Goal: Contribute content: Contribute content

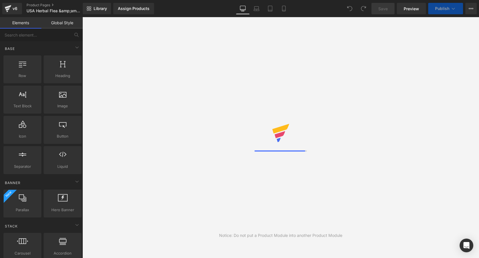
click at [289, 132] on icon at bounding box center [281, 133] width 18 height 18
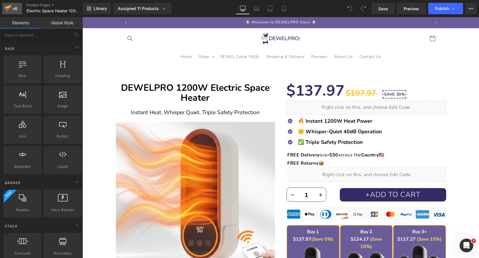
click at [7, 8] on icon at bounding box center [8, 8] width 7 height 14
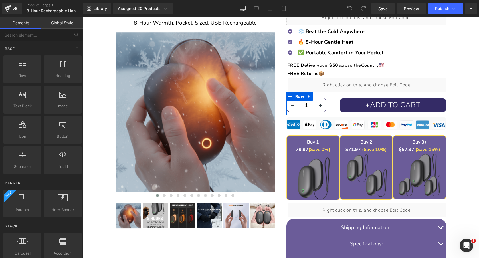
scroll to position [86, 0]
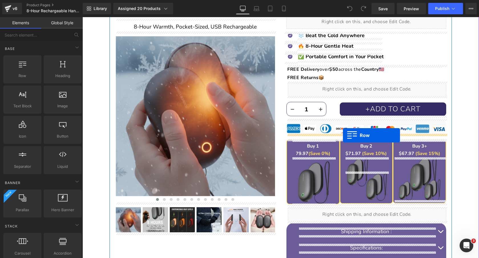
drag, startPoint x: 111, startPoint y: 90, endPoint x: 343, endPoint y: 135, distance: 236.3
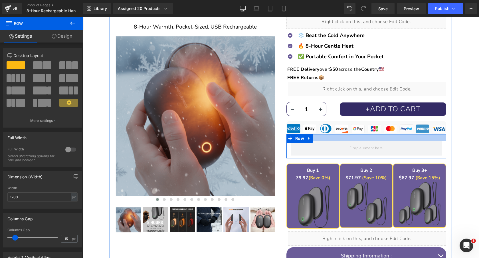
click at [370, 139] on div at bounding box center [366, 137] width 160 height 7
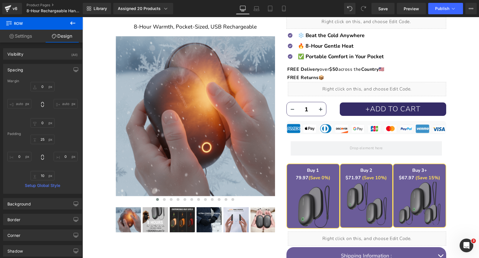
click at [72, 25] on icon at bounding box center [72, 23] width 7 height 7
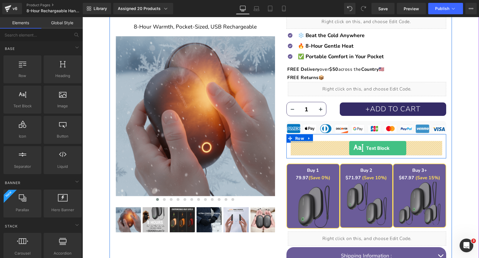
drag, startPoint x: 105, startPoint y: 121, endPoint x: 349, endPoint y: 148, distance: 245.8
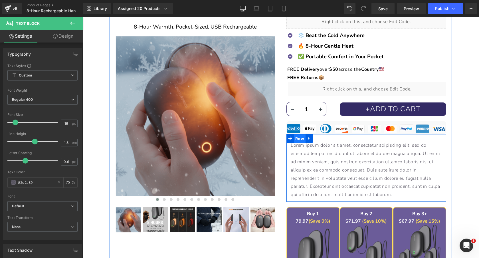
click at [300, 138] on span "Row" at bounding box center [300, 138] width 12 height 9
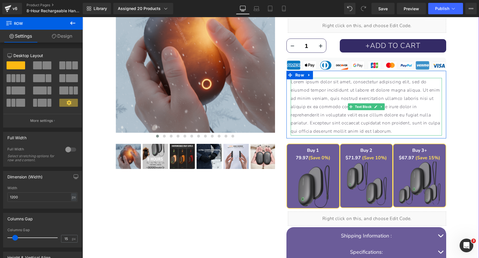
scroll to position [185, 0]
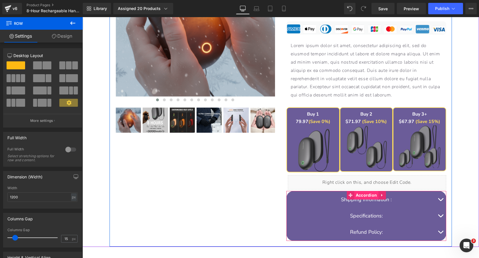
click at [364, 194] on span "Accordion" at bounding box center [366, 195] width 24 height 9
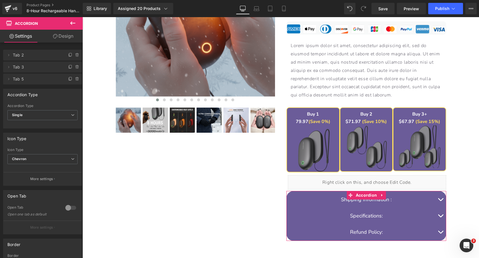
click at [69, 36] on link "Design" at bounding box center [63, 36] width 41 height 13
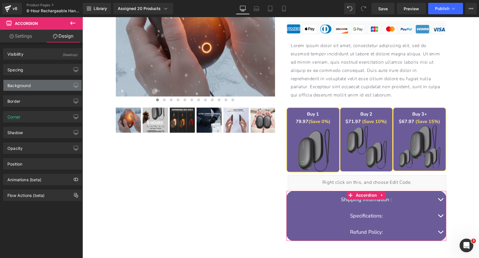
click at [40, 86] on div "Background" at bounding box center [42, 85] width 78 height 11
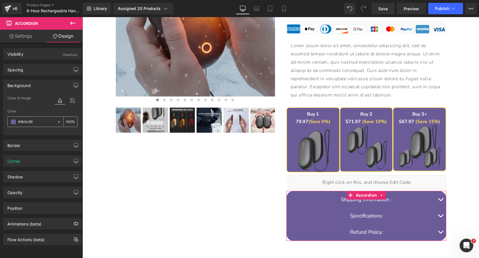
click at [40, 122] on input "#6b5c99" at bounding box center [36, 122] width 37 height 6
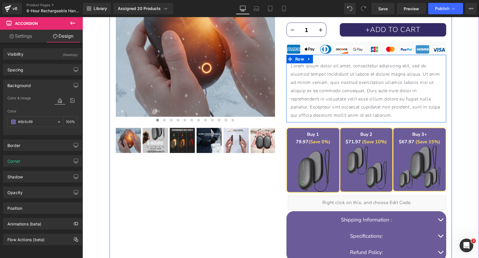
scroll to position [148, 0]
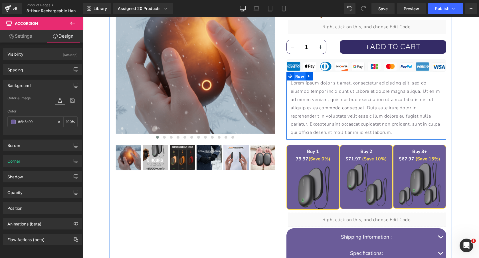
click at [300, 76] on span "Row" at bounding box center [300, 76] width 12 height 9
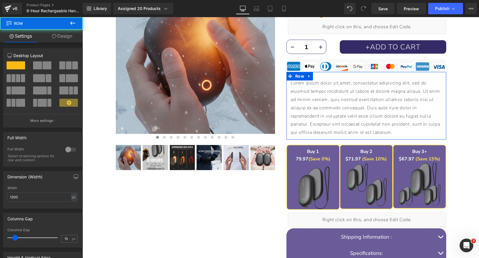
click at [55, 35] on icon at bounding box center [54, 36] width 5 height 5
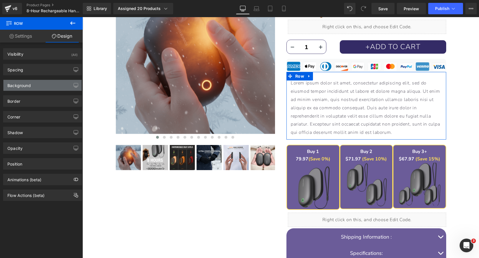
click at [36, 81] on div "Background" at bounding box center [42, 85] width 78 height 11
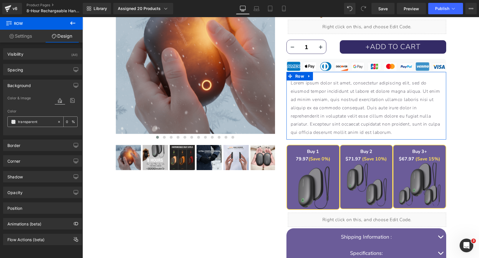
click at [37, 123] on input "transparent" at bounding box center [36, 122] width 37 height 6
paste input "#6b5c99"
type input "#6b5c99"
type input "100"
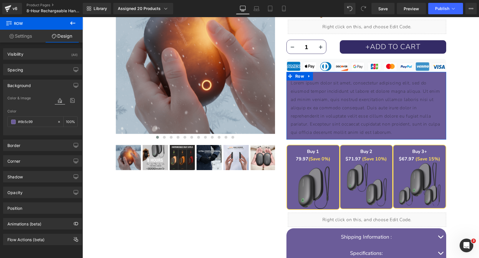
type input "#6b5c99"
click at [42, 84] on div "Background" at bounding box center [42, 85] width 78 height 11
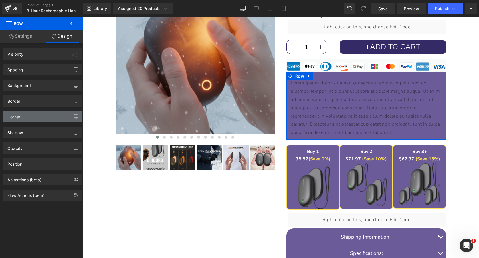
click at [37, 118] on div "Corner" at bounding box center [42, 116] width 78 height 11
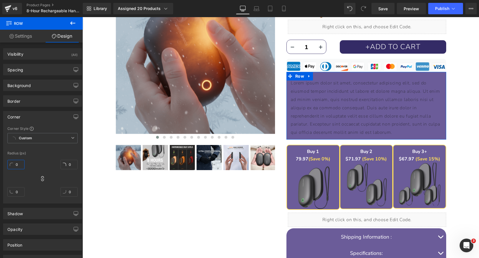
click at [20, 164] on input "0" at bounding box center [15, 164] width 17 height 9
type input "2"
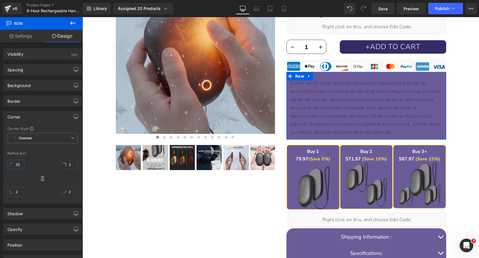
type input "255"
type input "25"
type input "255"
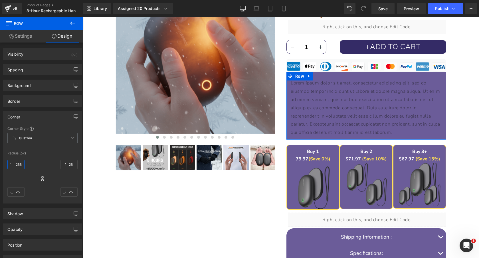
type input "255"
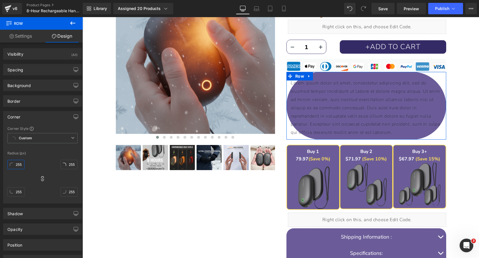
type input "25"
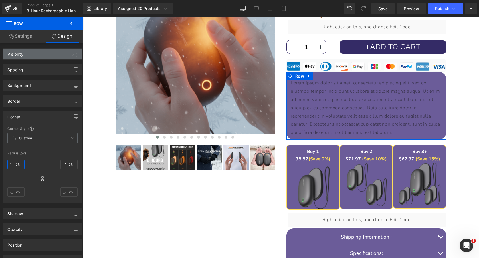
type input "25"
click at [33, 54] on div "Visibility (All)" at bounding box center [42, 54] width 78 height 11
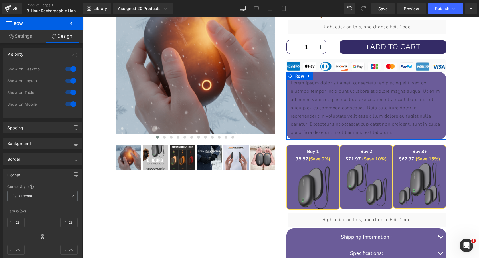
click at [33, 54] on div "Visibility (All)" at bounding box center [42, 54] width 78 height 11
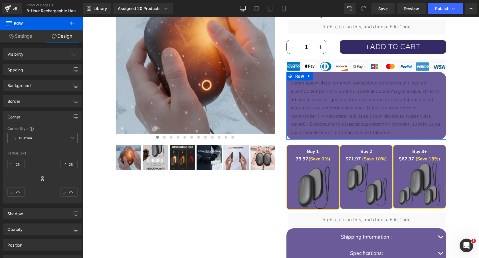
click at [35, 76] on div "Background Color & Image color rgb(107, 92, 153) Color #6b5c99 100 % Image Repl…" at bounding box center [42, 83] width 85 height 16
click at [32, 70] on div "Spacing" at bounding box center [42, 69] width 78 height 11
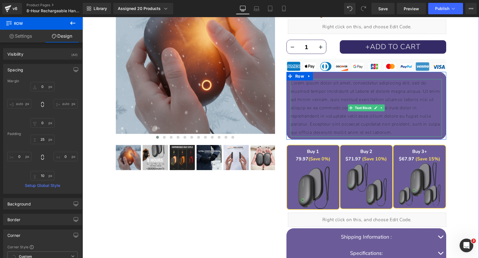
click at [337, 98] on p "Lorem ipsum dolor sit amet, consectetur adipiscing elit, sed do eiusmod tempor …" at bounding box center [366, 108] width 151 height 58
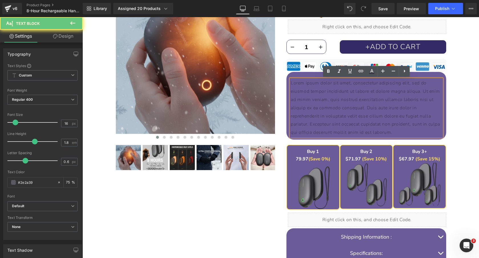
click at [337, 98] on p "Lorem ipsum dolor sit amet, consectetur adipiscing elit, sed do eiusmod tempor …" at bounding box center [366, 108] width 151 height 58
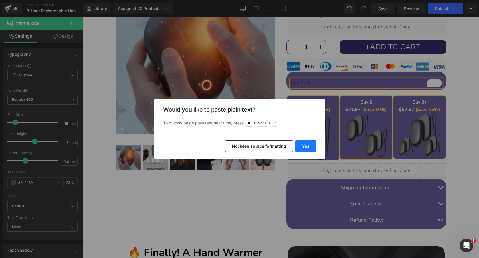
click at [304, 144] on button "Yes" at bounding box center [305, 145] width 21 height 11
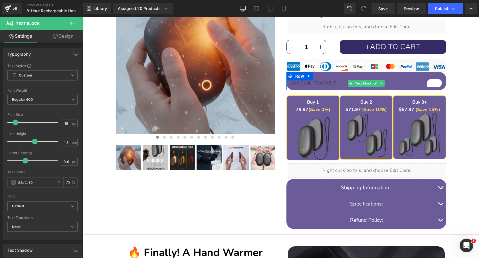
click at [314, 84] on p "Use Code: WARMUP" at bounding box center [366, 83] width 151 height 8
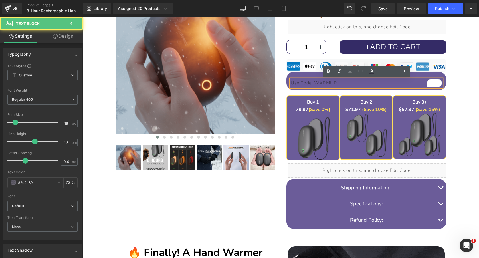
click at [340, 83] on p "Use Code: WARMUP" at bounding box center [366, 83] width 151 height 8
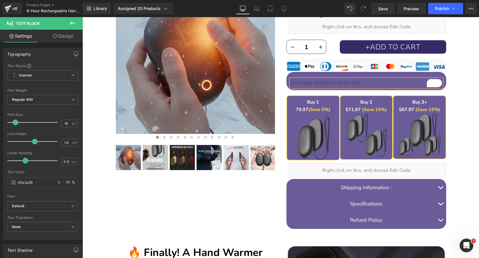
click at [368, 84] on p "Use Code: WARMUP20 for $20" at bounding box center [366, 83] width 151 height 8
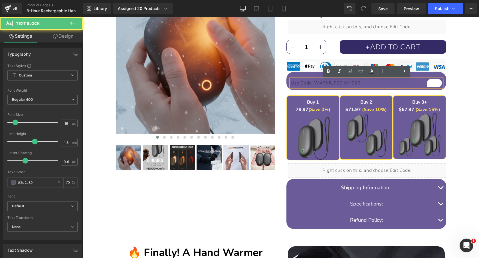
click at [368, 84] on p "Use Code: WARMUP20 for $20" at bounding box center [366, 83] width 151 height 8
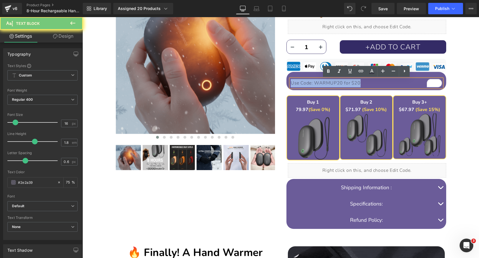
click at [368, 84] on p "Use Code: WARMUP20 for $20" at bounding box center [366, 83] width 151 height 8
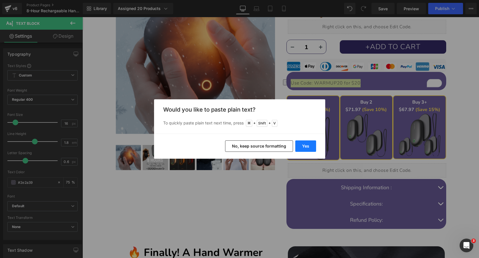
click at [311, 146] on button "Yes" at bounding box center [305, 145] width 21 height 11
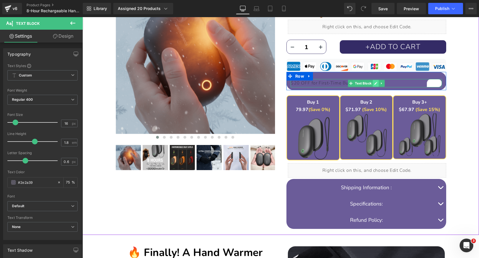
click at [374, 84] on icon at bounding box center [375, 83] width 3 height 3
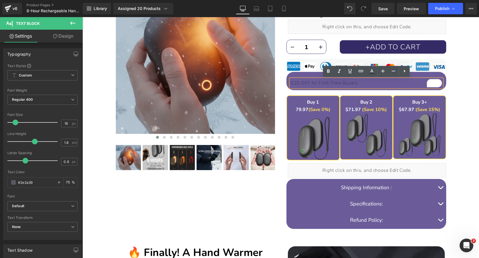
click at [367, 82] on p "$20 OFF for First-Time Buyers" at bounding box center [366, 83] width 151 height 8
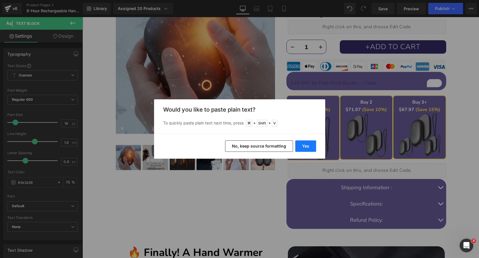
click at [314, 144] on button "Yes" at bounding box center [305, 145] width 21 height 11
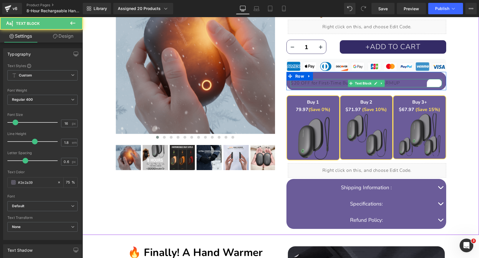
click at [409, 84] on p "$20 OFF for First-Time Buyers — Code:WARMUP" at bounding box center [366, 83] width 151 height 8
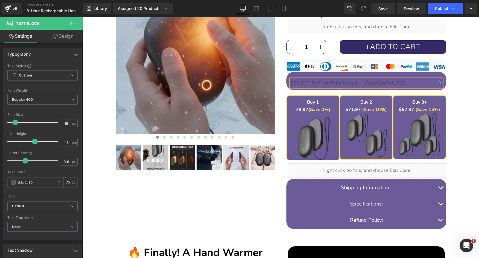
click at [364, 83] on p "$20 OFF for First-Time Buyers — Code:WARMUP20" at bounding box center [366, 83] width 151 height 8
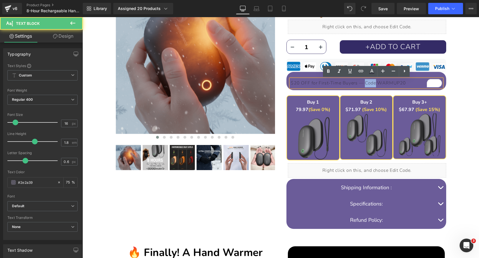
click at [364, 83] on p "$20 OFF for First-Time Buyers — Code:WARMUP20" at bounding box center [366, 83] width 151 height 8
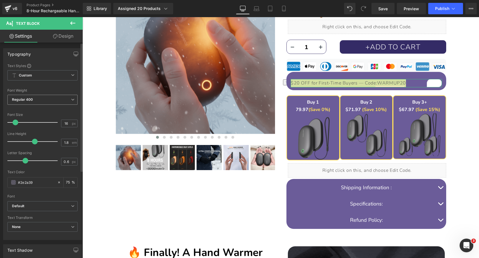
click at [41, 100] on span "Regular 400" at bounding box center [42, 100] width 70 height 10
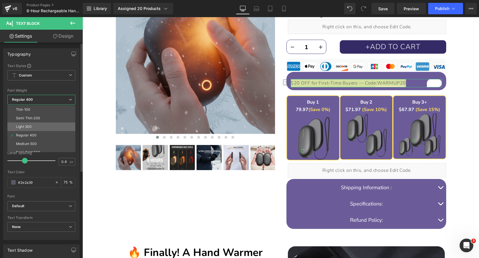
scroll to position [13, 0]
click at [45, 130] on li "Medium 500" at bounding box center [42, 131] width 70 height 9
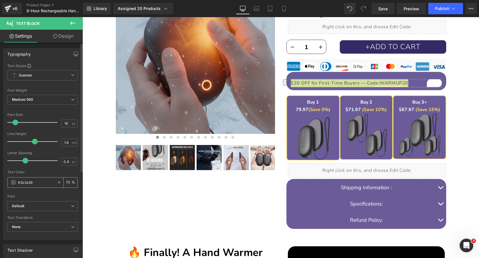
click at [69, 181] on input "75" at bounding box center [69, 182] width 6 height 6
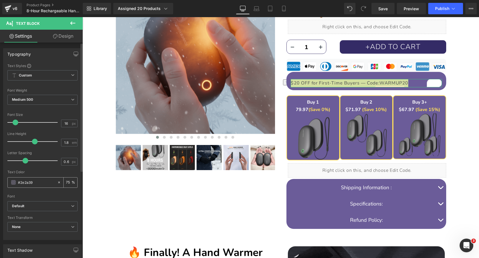
click at [69, 181] on input "75" at bounding box center [69, 182] width 6 height 6
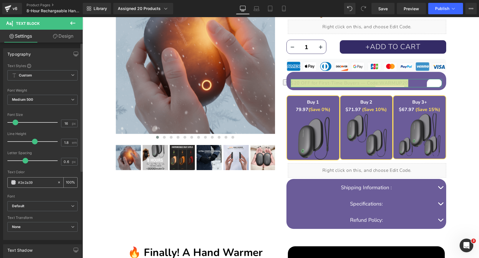
scroll to position [0, 0]
type input "100"
click at [13, 181] on span at bounding box center [13, 182] width 5 height 5
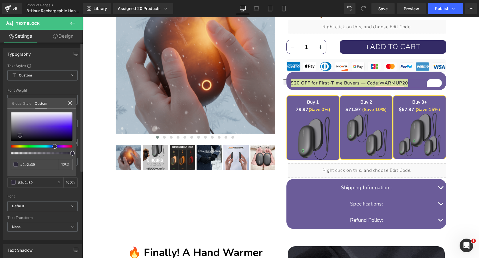
type input "#5b4c84"
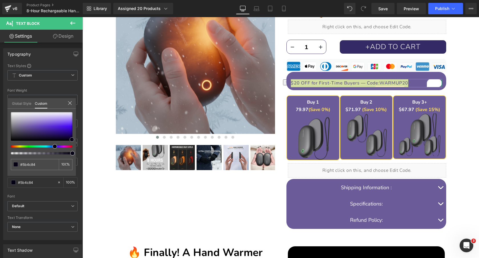
type input "#3b1f89"
drag, startPoint x: 110, startPoint y: 146, endPoint x: 94, endPoint y: 157, distance: 19.3
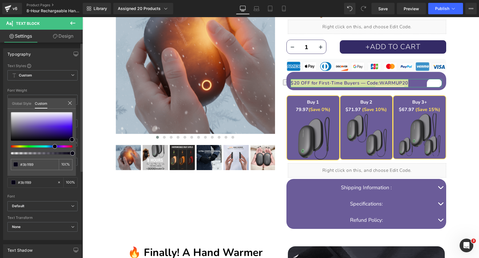
click at [70, 103] on icon at bounding box center [70, 103] width 5 height 5
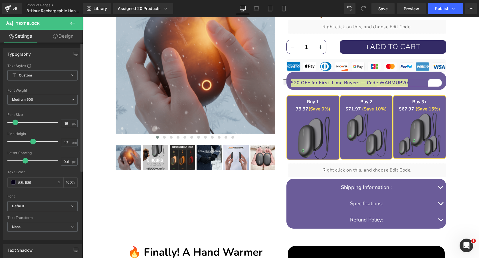
type input "1.6"
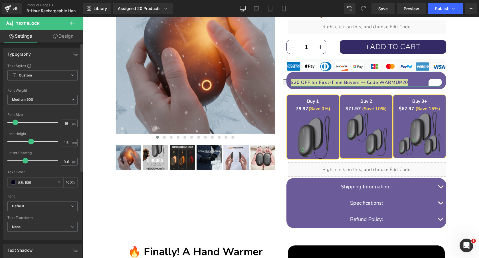
drag, startPoint x: 34, startPoint y: 141, endPoint x: 31, endPoint y: 142, distance: 3.2
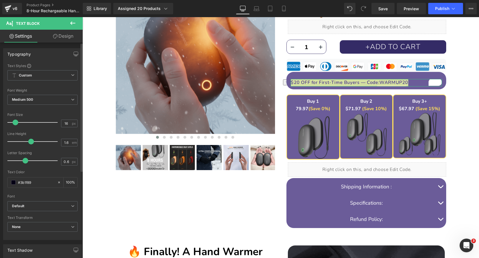
click at [31, 142] on span at bounding box center [31, 142] width 6 height 6
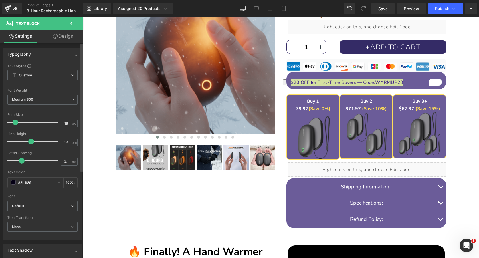
type input "0"
drag, startPoint x: 23, startPoint y: 161, endPoint x: 18, endPoint y: 161, distance: 5.4
click at [18, 161] on span at bounding box center [20, 161] width 6 height 6
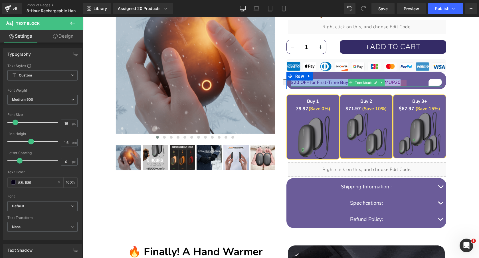
click at [390, 82] on p "$20 OFF for First-Time Buyers — Code:WARMUP20" at bounding box center [366, 82] width 151 height 7
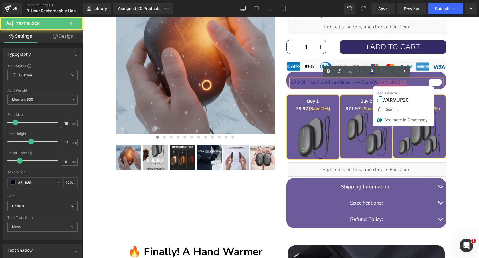
click at [395, 82] on p "$20 OFF for First-Time Buyers — Code:WARMUP20" at bounding box center [366, 82] width 151 height 7
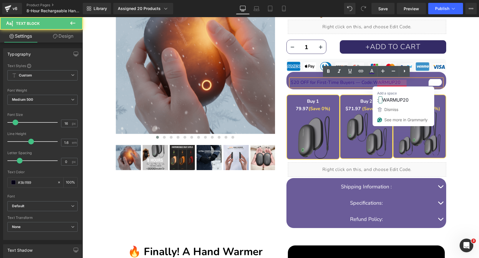
click at [395, 82] on p "$20 OFF for First-Time Buyers — Code:WARMUP20" at bounding box center [366, 82] width 151 height 7
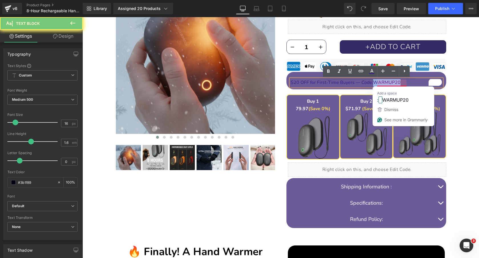
click at [395, 82] on p "$20 OFF for First-Time Buyers — Code:WARMUP20" at bounding box center [366, 82] width 151 height 7
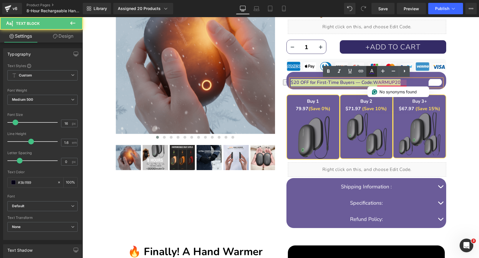
click at [372, 70] on icon at bounding box center [371, 71] width 7 height 7
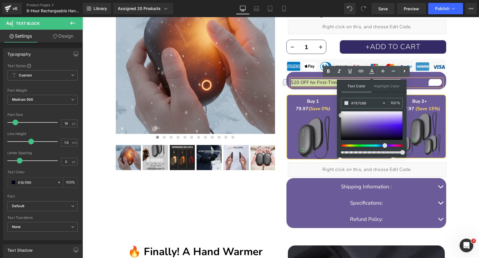
type input "#a9a8ad"
drag, startPoint x: 439, startPoint y: 150, endPoint x: 319, endPoint y: 92, distance: 132.5
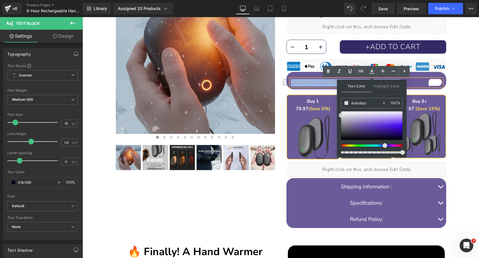
click at [316, 83] on span "$20 OFF for First-Time Buyers — Code:WARMUP20" at bounding box center [346, 82] width 110 height 6
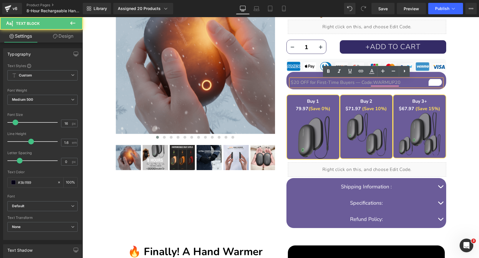
click at [335, 82] on span "$20 OFF for First-Time Buyers — Code:WARMUP20" at bounding box center [346, 82] width 110 height 6
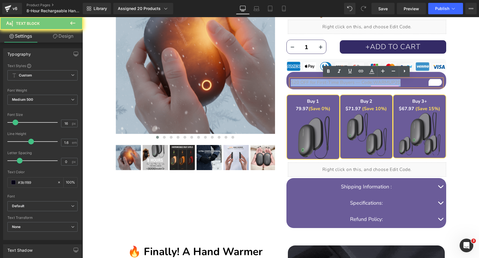
click at [335, 82] on span "$20 OFF for First-Time Buyers — Code:WARMUP20" at bounding box center [346, 82] width 110 height 6
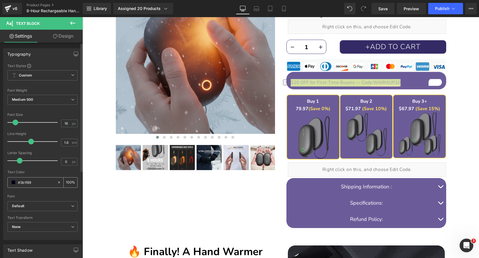
click at [13, 183] on span at bounding box center [13, 182] width 5 height 5
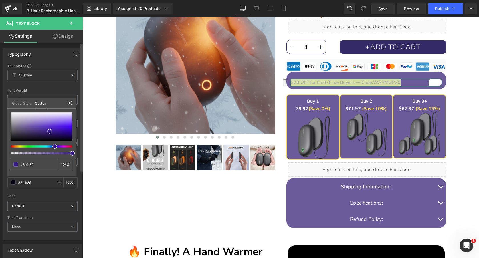
type input "#6a48c5"
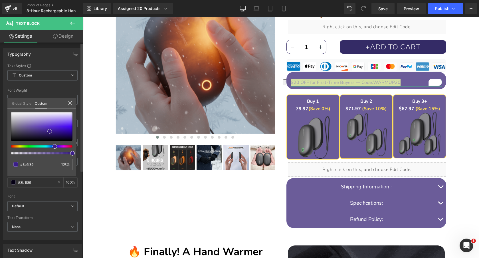
type input "#6a48c5"
type input "#6a4ac4"
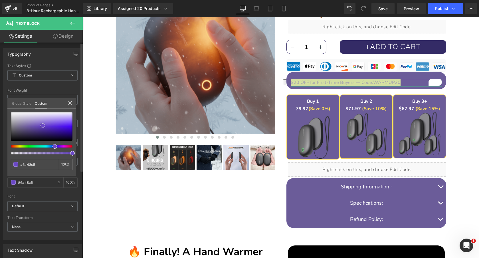
type input "#6a4ac4"
type input "#7664a9"
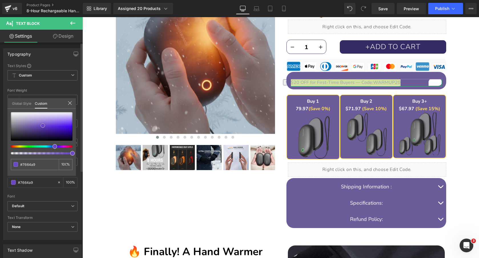
type input "#9f98b3"
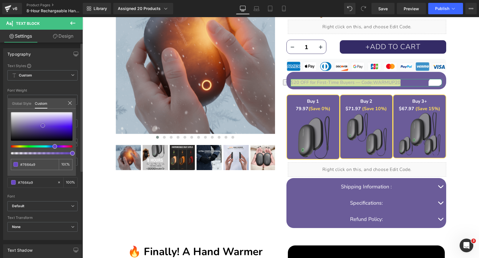
type input "#9f98b3"
type input "#b9b6c3"
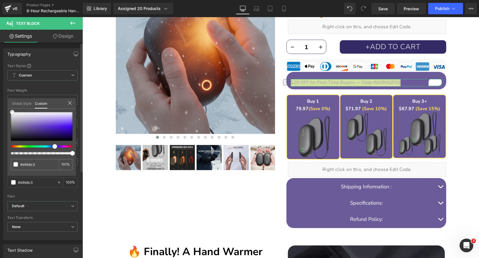
type input "#ffffff"
drag, startPoint x: 43, startPoint y: 126, endPoint x: 0, endPoint y: 85, distance: 59.1
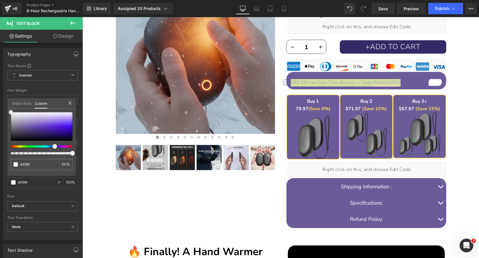
click at [0, 85] on html "Row You are previewing how the will restyle your page. You can not edit Element…" at bounding box center [239, 129] width 479 height 258
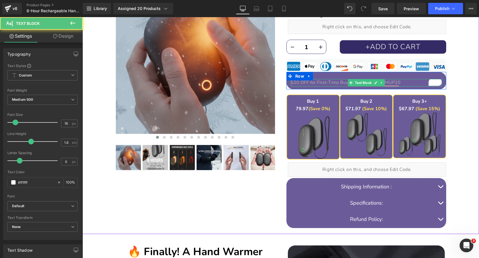
click at [345, 82] on span "$20 OFF for First-Time Buyers — Code:WARMUP20" at bounding box center [346, 82] width 110 height 6
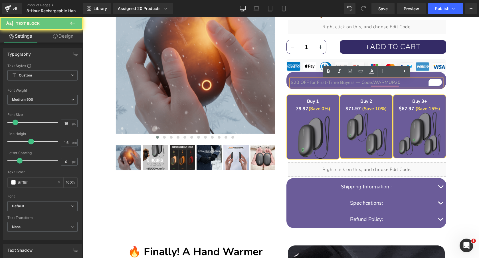
click at [336, 82] on span "$20 OFF for First-Time Buyers — Code:WARMUP20" at bounding box center [346, 82] width 110 height 6
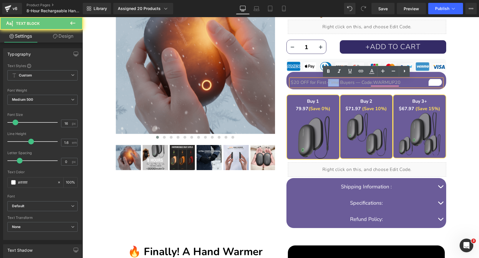
click at [336, 82] on span "$20 OFF for First-Time Buyers — Code:WARMUP20" at bounding box center [346, 82] width 110 height 6
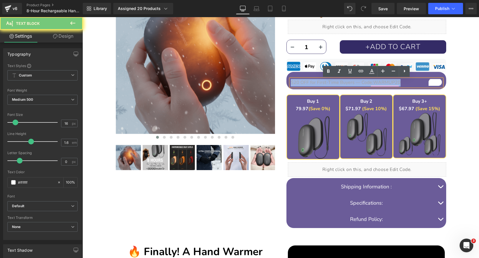
click at [336, 82] on span "$20 OFF for First-Time Buyers — Code:WARMUP20" at bounding box center [346, 82] width 110 height 6
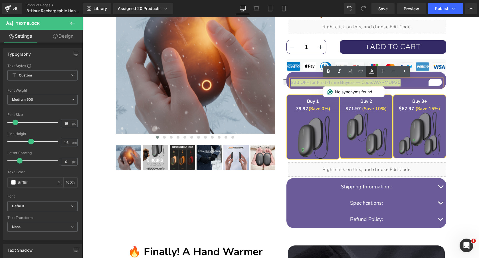
click at [370, 72] on icon at bounding box center [371, 71] width 7 height 7
type input "100"
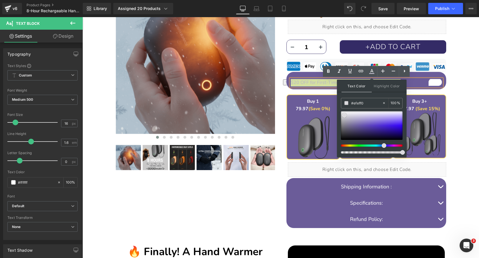
type input "#ffffff"
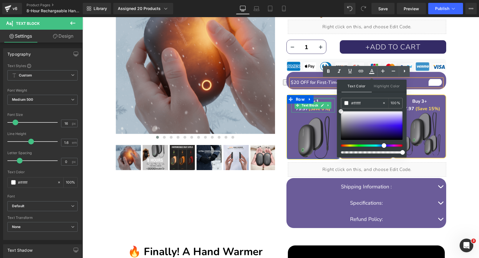
drag, startPoint x: 433, startPoint y: 140, endPoint x: 332, endPoint y: 98, distance: 109.1
click at [330, 71] on icon at bounding box center [328, 71] width 7 height 7
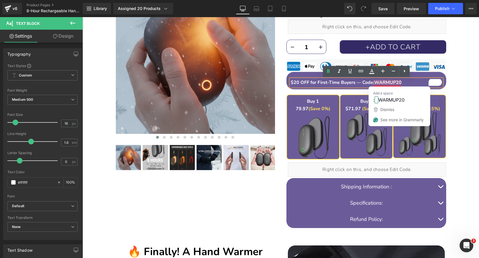
click at [374, 82] on span "$20 OFF for First-Time Buyers — Code:WARMUP20" at bounding box center [346, 82] width 111 height 6
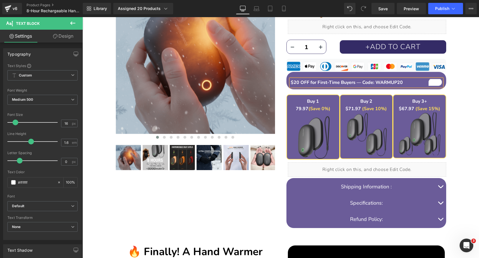
click at [461, 92] on div "DEWELPRO 8-Hour Rechargeable Magnetic Hand Warmer Heading 8-Hour Warmth, Pocket…" at bounding box center [280, 78] width 391 height 312
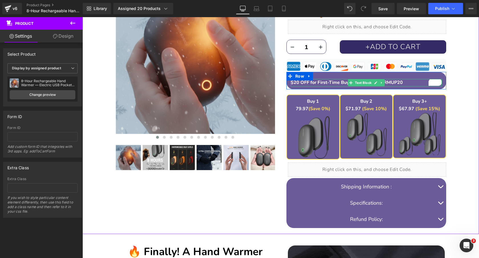
click at [401, 83] on span "$20 OFF for First-Time Buyers — Code: WARMUP20" at bounding box center [347, 82] width 112 height 6
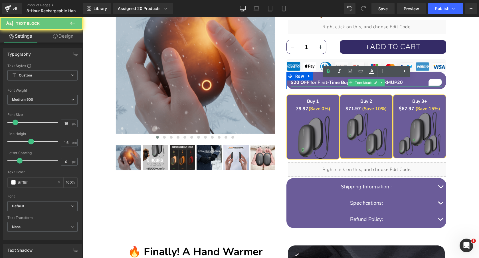
click at [401, 83] on span "$20 OFF for First-Time Buyers — Code: WARMUP20" at bounding box center [347, 82] width 112 height 6
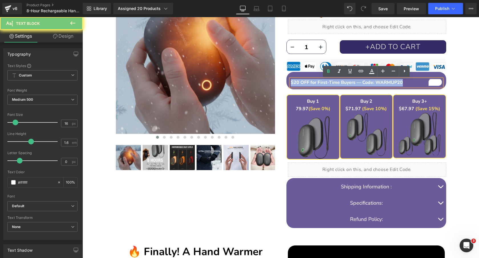
click at [401, 83] on span "$20 OFF for First-Time Buyers — Code: WARMUP20" at bounding box center [347, 82] width 112 height 6
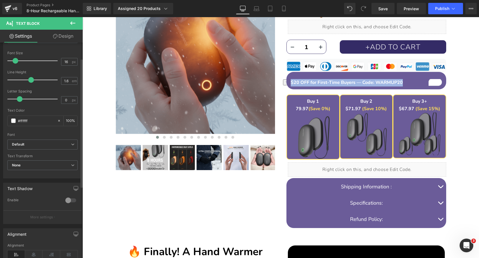
scroll to position [74, 0]
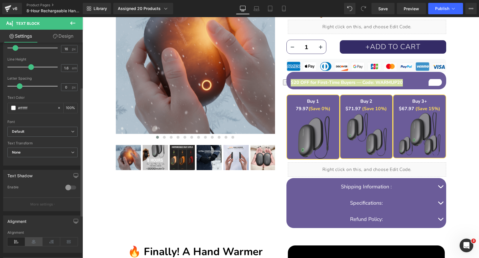
click at [34, 240] on icon at bounding box center [34, 241] width 18 height 9
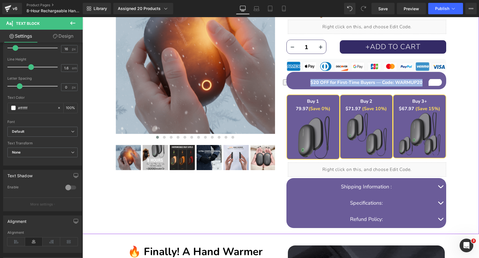
click at [471, 88] on div "DEWELPRO 8-Hour Rechargeable Magnetic Hand Warmer Heading 8-Hour Warmth, Pocket…" at bounding box center [280, 78] width 391 height 312
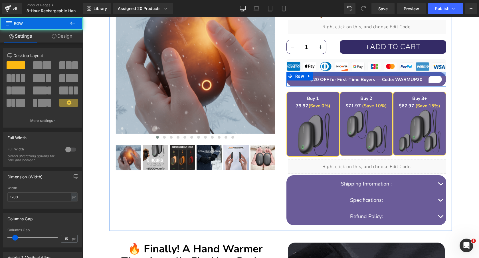
drag, startPoint x: 392, startPoint y: 76, endPoint x: 393, endPoint y: 73, distance: 2.9
click at [393, 73] on div at bounding box center [366, 74] width 160 height 4
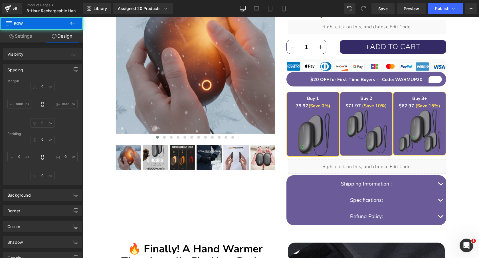
type input "0"
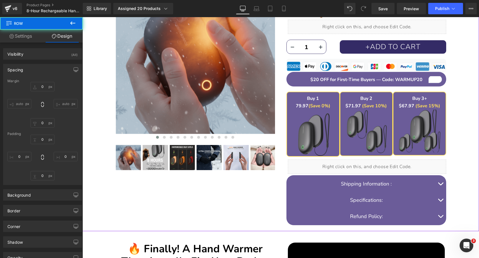
type input "0"
type input "15"
type input "0"
type input "10"
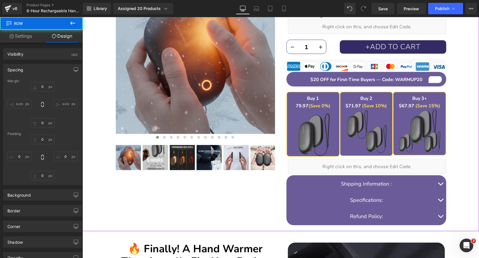
type input "0"
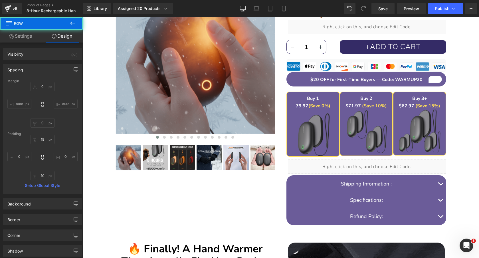
click at [467, 92] on div "DEWELPRO 8-Hour Rechargeable Magnetic Hand Warmer Heading 8-Hour Warmth, Pocket…" at bounding box center [280, 76] width 391 height 309
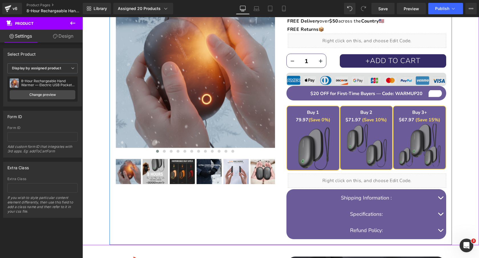
scroll to position [132, 0]
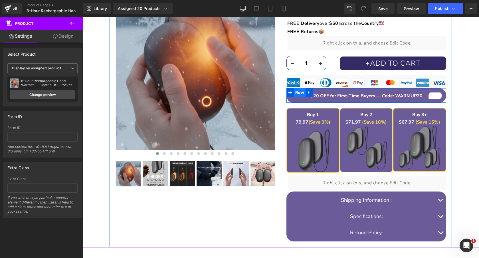
click at [299, 93] on span "Row" at bounding box center [300, 92] width 12 height 9
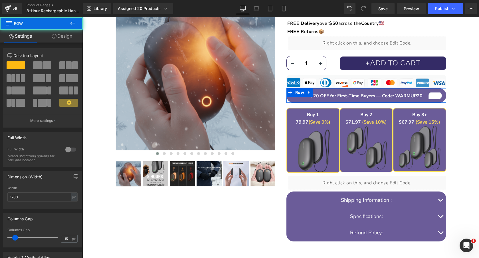
click at [60, 35] on link "Design" at bounding box center [61, 36] width 41 height 13
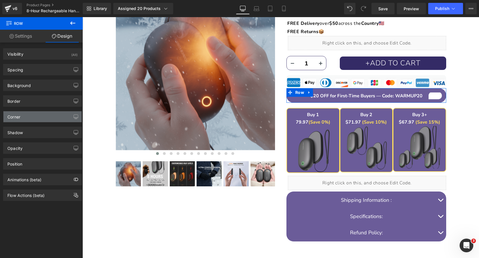
click at [34, 116] on div "Corner" at bounding box center [42, 116] width 78 height 11
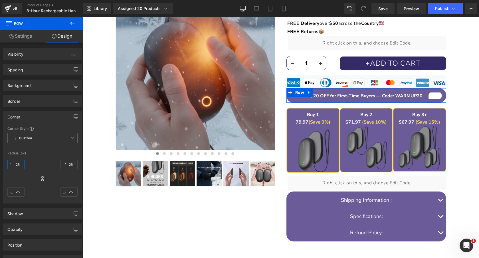
click at [18, 165] on input "25" at bounding box center [15, 164] width 17 height 9
type input "1"
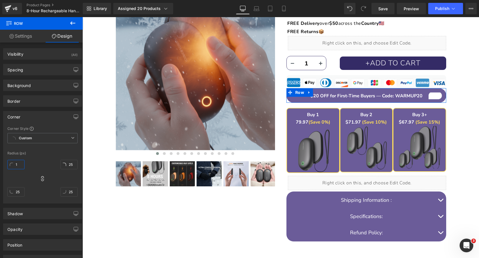
type input "1"
type input "15"
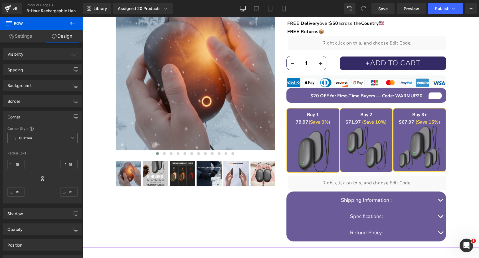
click at [460, 123] on div "DEWELPRO 8-Hour Rechargeable Magnetic Hand Warmer Heading 8-Hour Warmth, Pocket…" at bounding box center [280, 92] width 391 height 309
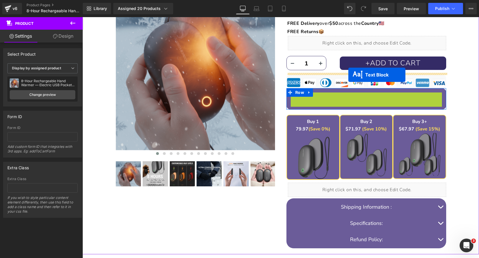
drag, startPoint x: 352, startPoint y: 96, endPoint x: 348, endPoint y: 74, distance: 21.7
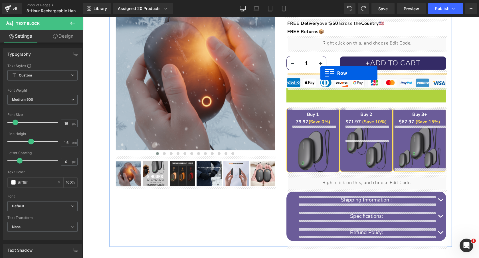
drag, startPoint x: 289, startPoint y: 91, endPoint x: 320, endPoint y: 73, distance: 36.2
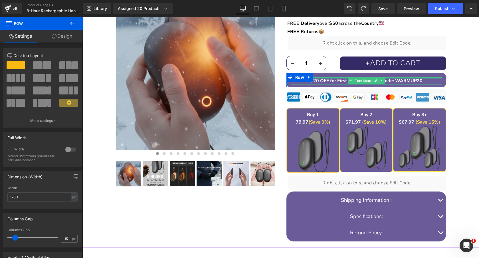
click at [411, 78] on div "$20 OFF for First-Time Buyers — Code: WARMUP20 Text Block" at bounding box center [366, 80] width 151 height 7
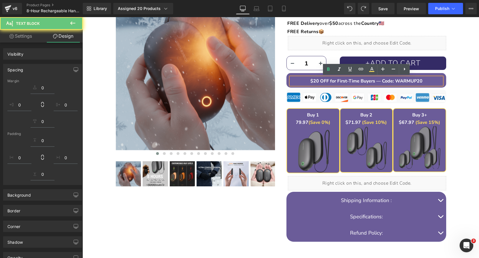
click at [410, 80] on span "$20 OFF for First-Time Buyers — Code: WARMUP20" at bounding box center [366, 81] width 112 height 6
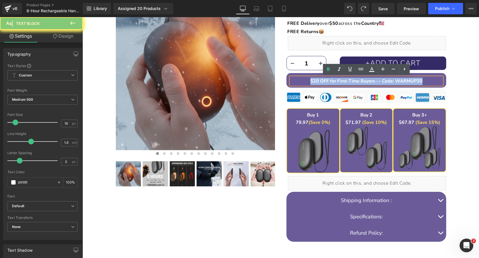
click at [410, 80] on span "$20 OFF for First-Time Buyers — Code: WARMUP20" at bounding box center [366, 81] width 112 height 6
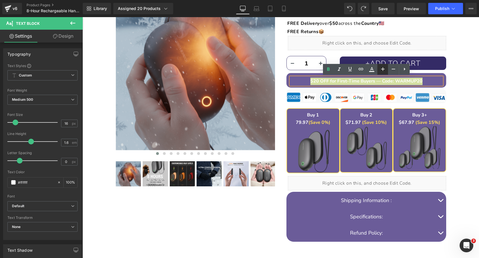
click at [381, 70] on icon at bounding box center [383, 69] width 7 height 7
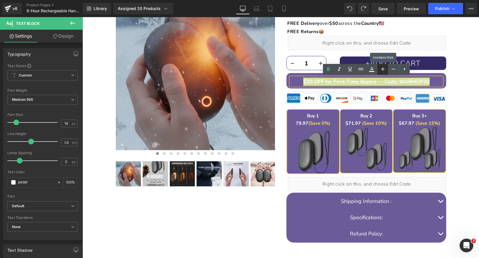
click at [381, 70] on icon at bounding box center [383, 69] width 7 height 7
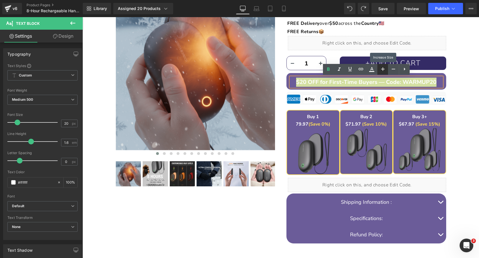
click at [381, 70] on icon at bounding box center [383, 69] width 7 height 7
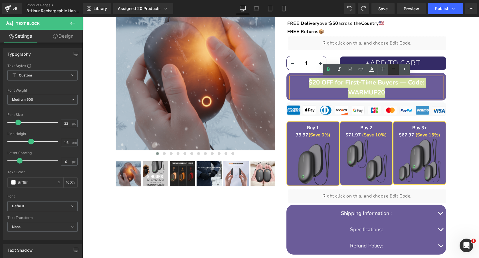
click at [392, 71] on icon at bounding box center [393, 69] width 7 height 7
type input "20"
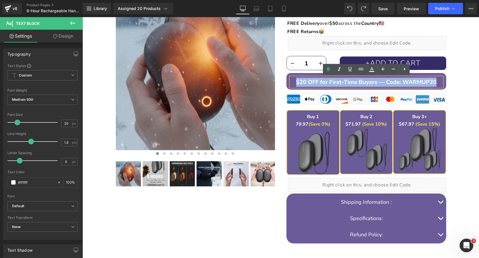
click at [417, 80] on span "$20 OFF for First-Time Buyers — Code: WARMUP20" at bounding box center [366, 82] width 140 height 8
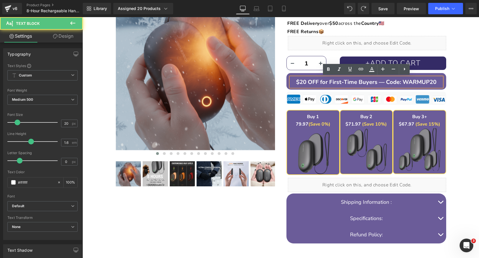
click at [465, 93] on div "DEWELPRO 8-Hour Rechargeable Magnetic Hand Warmer Heading 8-Hour Warmth, Pocket…" at bounding box center [280, 93] width 391 height 311
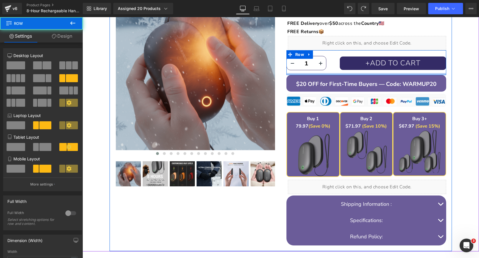
click at [404, 74] on div at bounding box center [366, 74] width 160 height 2
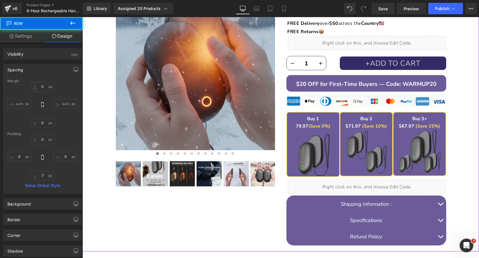
click at [460, 86] on div "DEWELPRO 8-Hour Rechargeable Magnetic Hand Warmer Heading 8-Hour Warmth, Pocket…" at bounding box center [280, 94] width 391 height 313
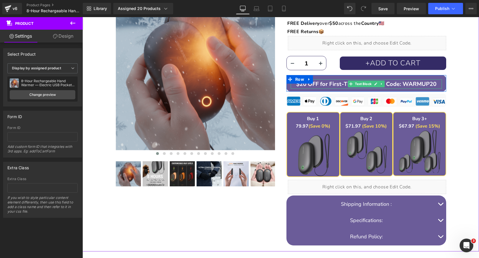
click at [430, 85] on span "$20 OFF for First-Time Buyers — Code: WARMUP20" at bounding box center [366, 84] width 140 height 8
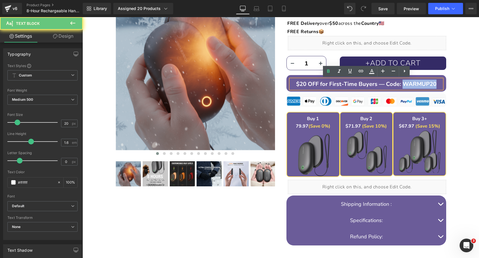
click at [430, 85] on span "$20 OFF for First-Time Buyers — Code: WARMUP20" at bounding box center [366, 84] width 140 height 8
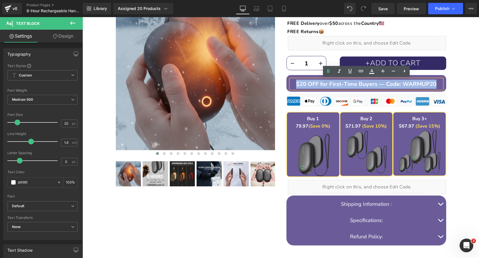
copy span "$20 OFF for First-Time Buyers — Code: WARMUP20"
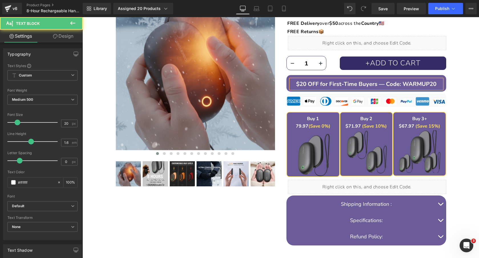
click at [356, 85] on span "$20 OFF for First-Time Buyers — Code: WARMUP20" at bounding box center [366, 84] width 140 height 8
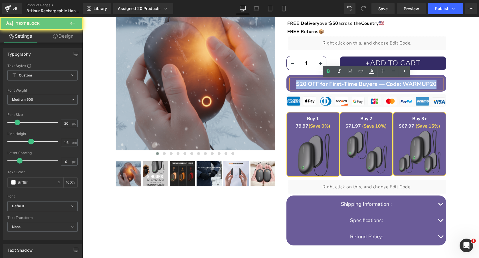
click at [356, 85] on span "$20 OFF for First-Time Buyers — Code: WARMUP20" at bounding box center [366, 84] width 140 height 8
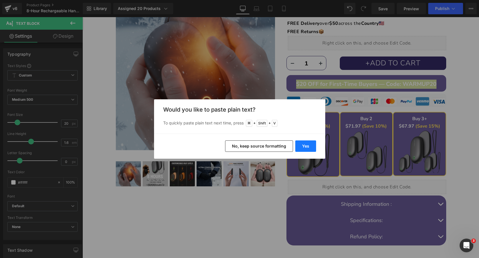
click at [310, 145] on button "Yes" at bounding box center [305, 145] width 21 height 11
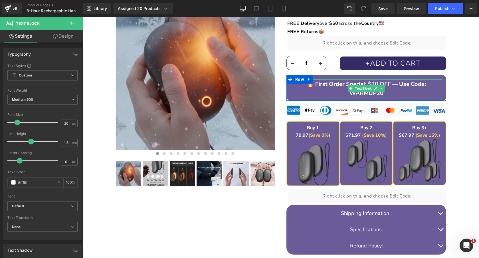
click at [398, 90] on p "🔥 First Order Special: $20 OFF — Use Code: WARMUP20" at bounding box center [366, 89] width 151 height 18
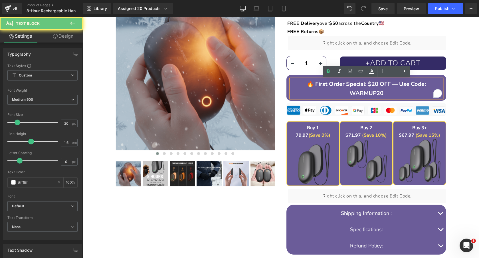
click at [347, 91] on p "🔥 First Order Special: $20 OFF — Use Code: WARMUP20" at bounding box center [366, 89] width 151 height 18
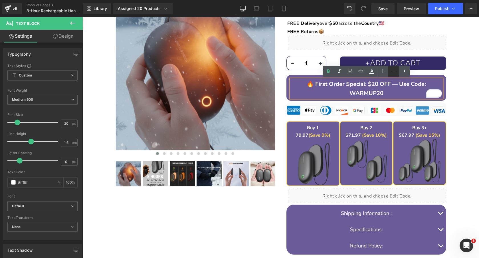
click at [393, 70] on icon at bounding box center [393, 71] width 7 height 7
type input "18"
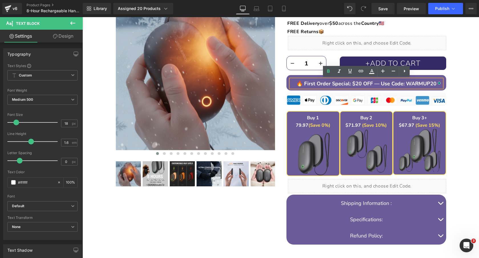
click at [469, 103] on div "DEWELPRO 8-Hour Rechargeable Magnetic Hand Warmer Heading 8-Hour Warmth, Pocket…" at bounding box center [280, 94] width 391 height 312
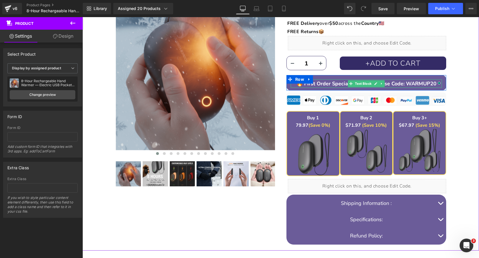
click at [418, 82] on span "🔥 First Order Special: $20 OFF — Use Code: WARMUP20" at bounding box center [366, 83] width 140 height 7
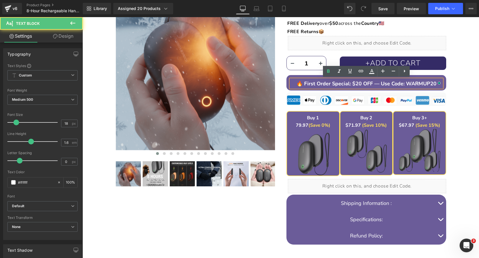
click at [460, 88] on div "DEWELPRO 8-Hour Rechargeable Magnetic Hand Warmer Heading 8-Hour Warmth, Pocket…" at bounding box center [280, 94] width 391 height 312
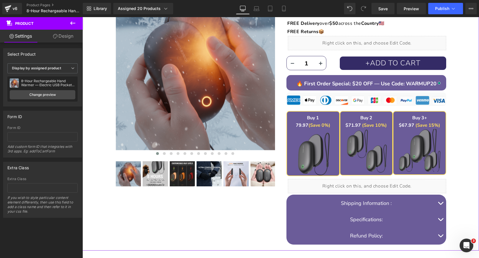
click at [460, 92] on div "DEWELPRO 8-Hour Rechargeable Magnetic Hand Warmer Heading 8-Hour Warmth, Pocket…" at bounding box center [280, 94] width 391 height 312
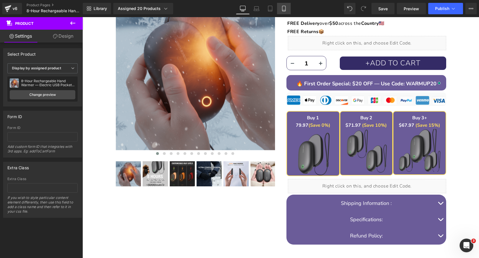
click at [286, 7] on icon at bounding box center [284, 9] width 6 height 6
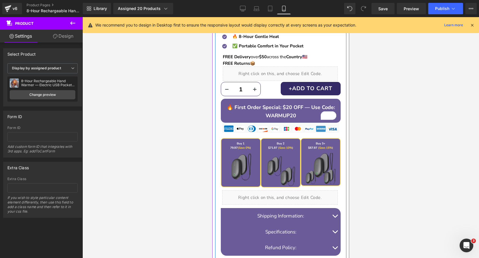
scroll to position [238, 0]
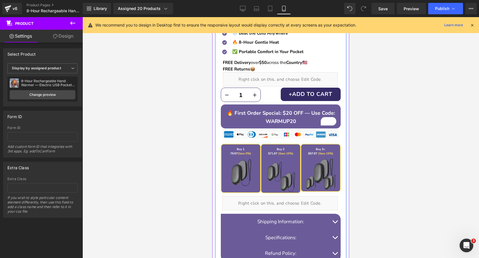
click at [307, 114] on span "🔥 First Order Special: $20 OFF — Use Code: WARMUP20" at bounding box center [281, 117] width 108 height 15
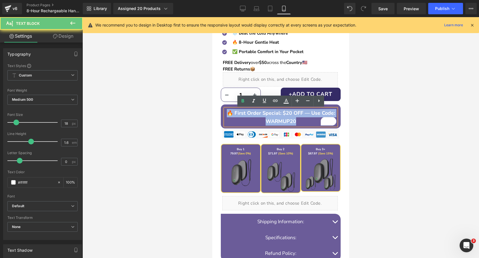
click at [307, 114] on span "🔥 First Order Special: $20 OFF — Use Code: WARMUP20" at bounding box center [281, 117] width 108 height 15
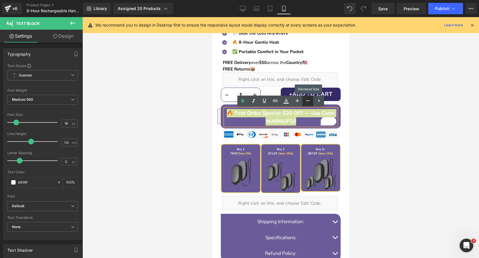
click at [307, 102] on icon at bounding box center [307, 100] width 7 height 7
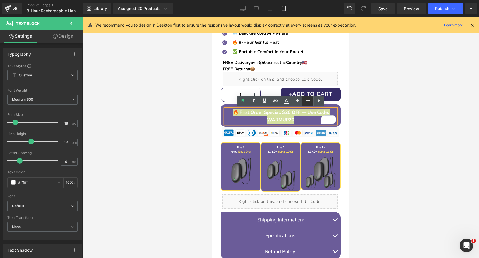
click at [305, 102] on icon at bounding box center [307, 100] width 7 height 7
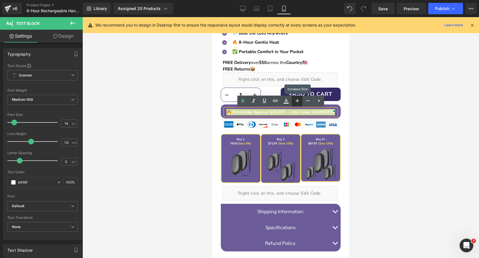
click at [295, 102] on icon at bounding box center [297, 100] width 7 height 7
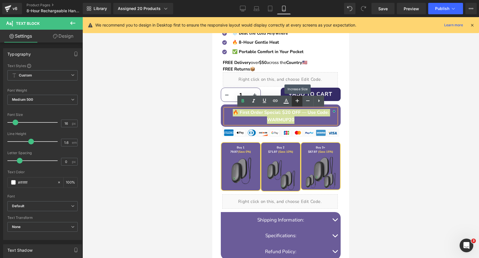
click at [295, 102] on icon at bounding box center [297, 100] width 7 height 7
type input "18"
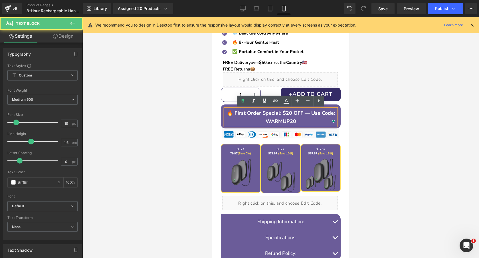
click at [299, 120] on p "🔥 First Order Special: $20 OFF — Use Code: WARMUP20" at bounding box center [280, 117] width 111 height 17
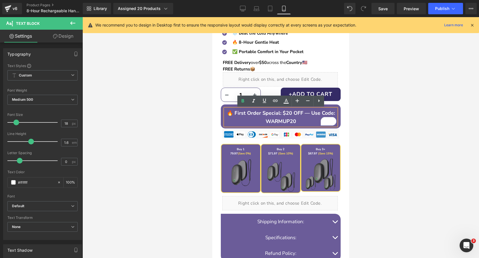
click at [379, 106] on div at bounding box center [280, 137] width 397 height 241
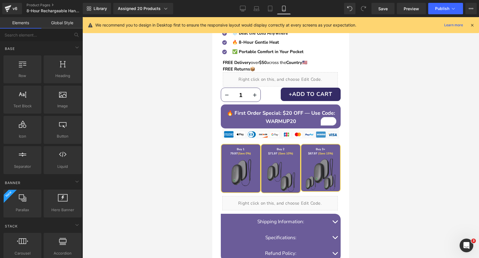
click at [391, 84] on div at bounding box center [280, 137] width 397 height 241
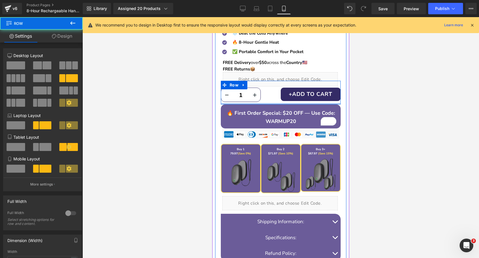
click at [265, 104] on div at bounding box center [281, 103] width 120 height 1
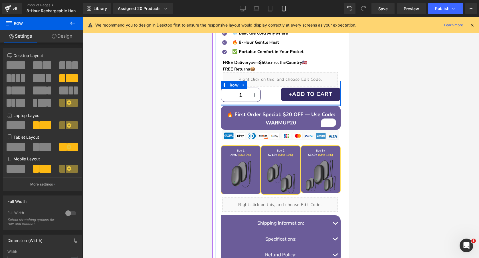
click at [267, 105] on div at bounding box center [281, 104] width 120 height 1
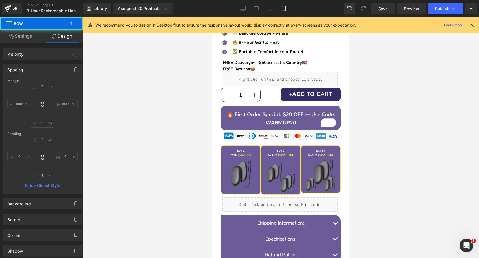
click at [388, 102] on div at bounding box center [280, 137] width 397 height 241
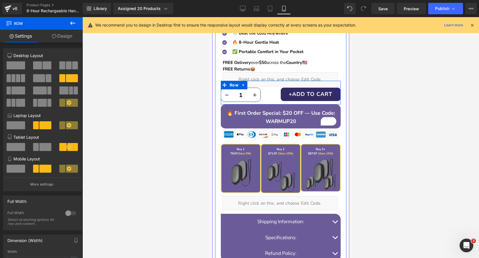
drag, startPoint x: 289, startPoint y: 105, endPoint x: 619, endPoint y: 118, distance: 329.6
click at [289, 103] on div "1 (P) Quantity +ADD TO CART (P) Cart Button +ADD TO CART (P) Cart Button Row" at bounding box center [281, 93] width 120 height 24
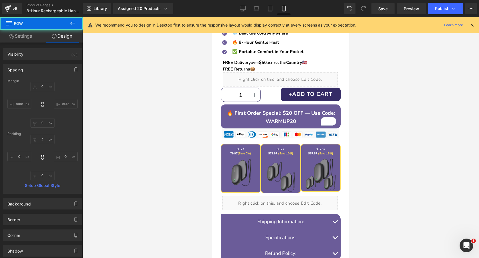
click at [406, 101] on div at bounding box center [280, 137] width 397 height 241
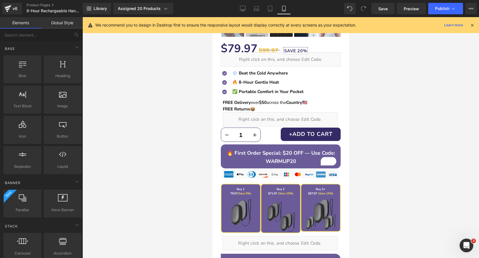
scroll to position [198, 0]
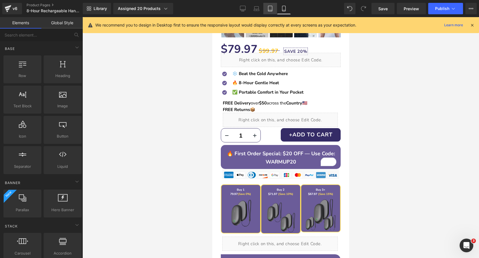
click at [270, 6] on icon at bounding box center [270, 8] width 4 height 5
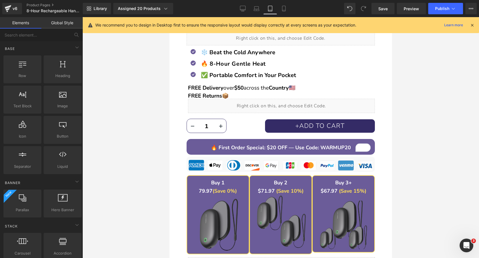
scroll to position [336, 0]
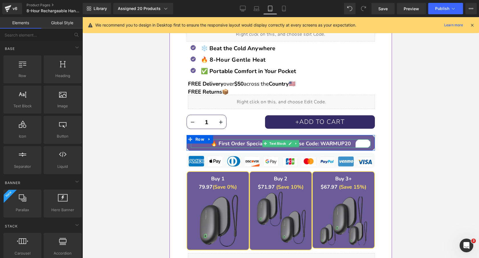
click at [326, 142] on span "🔥 First Order Special: $20 OFF — Use Code: WARMUP20" at bounding box center [281, 143] width 140 height 7
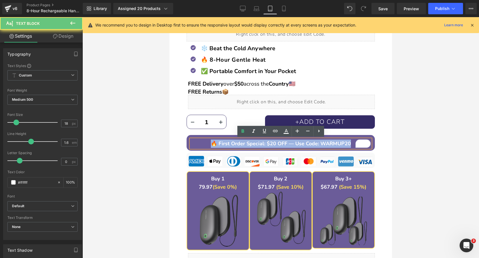
click at [326, 142] on span "🔥 First Order Special: $20 OFF — Use Code: WARMUP20" at bounding box center [281, 143] width 140 height 7
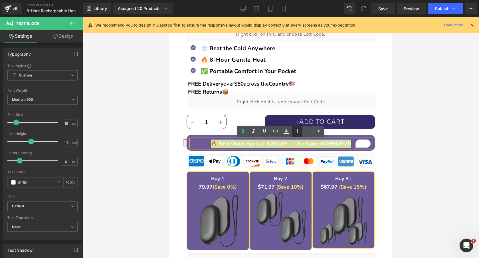
click at [296, 133] on icon at bounding box center [297, 131] width 7 height 7
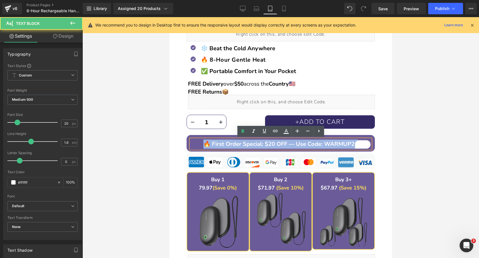
click at [307, 146] on span "🔥 First Order Special: $20 OFF — Use Code: WARMUP20" at bounding box center [280, 144] width 155 height 8
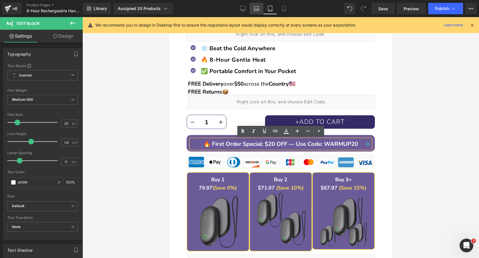
click at [254, 8] on icon at bounding box center [256, 8] width 4 height 3
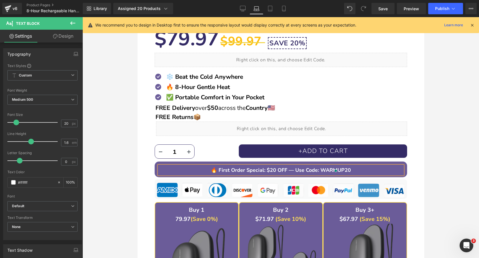
type input "18"
type input "100"
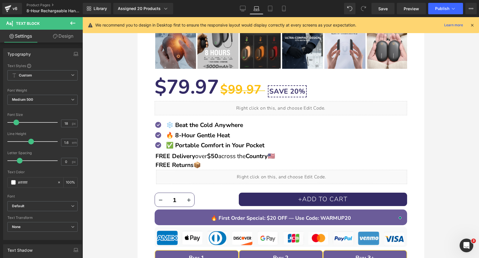
scroll to position [437, 0]
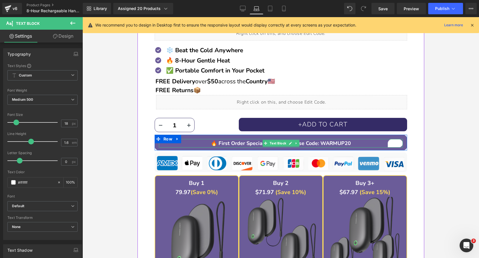
click at [324, 143] on span "🔥 First Order Special: $20 OFF — Use Code: WARMUP20" at bounding box center [281, 143] width 140 height 7
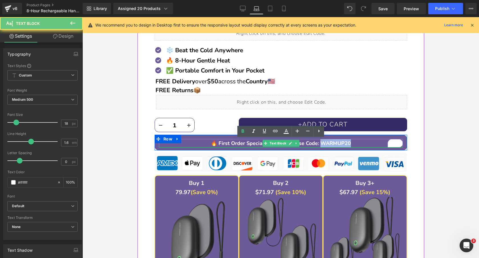
click at [324, 143] on span "🔥 First Order Special: $20 OFF — Use Code: WARMUP20" at bounding box center [281, 143] width 140 height 7
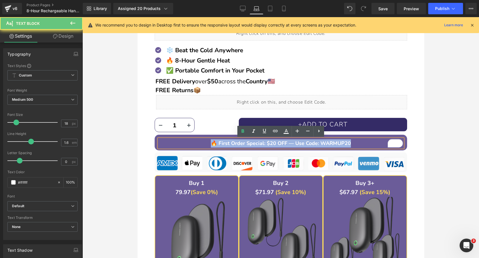
click at [324, 143] on span "🔥 First Order Special: $20 OFF — Use Code: WARMUP20" at bounding box center [281, 143] width 140 height 7
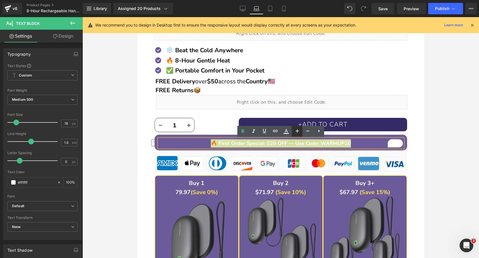
click at [296, 130] on icon at bounding box center [297, 131] width 7 height 7
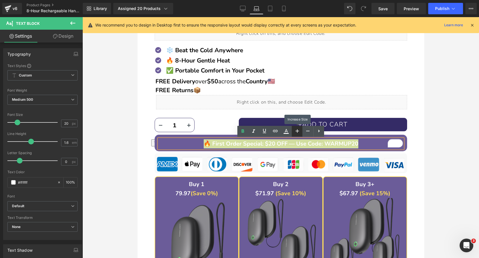
click at [296, 130] on icon at bounding box center [297, 131] width 7 height 7
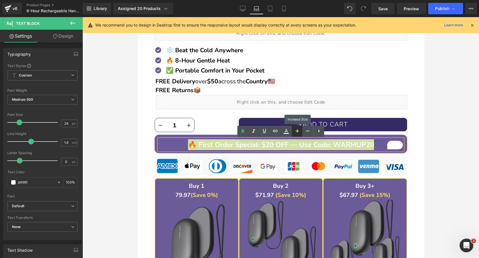
click at [296, 130] on icon at bounding box center [297, 131] width 7 height 7
type input "26"
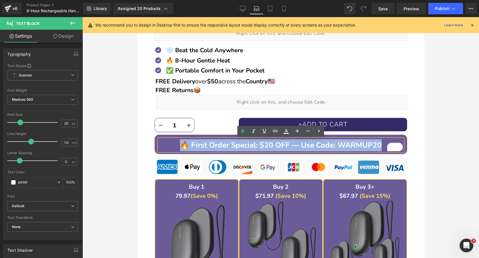
click at [342, 144] on span "🔥 First Order Special: $20 OFF — Use Code: WARMUP20" at bounding box center [281, 145] width 202 height 10
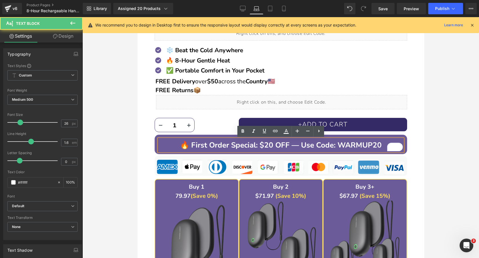
click at [439, 144] on div at bounding box center [280, 137] width 397 height 241
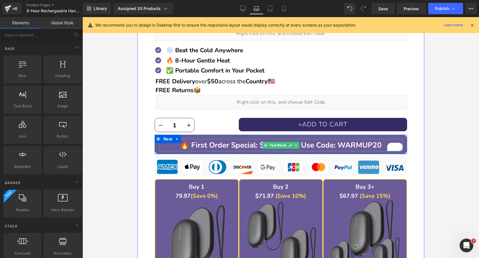
click at [348, 143] on span "🔥 First Order Special: $20 OFF — Use Code: WARMUP20" at bounding box center [281, 145] width 202 height 10
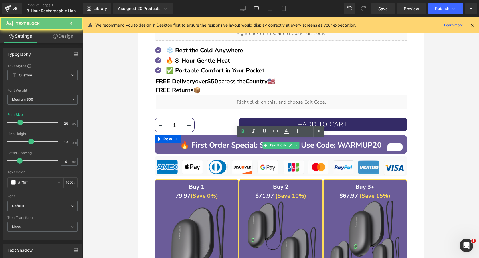
click at [348, 143] on span "🔥 First Order Special: $20 OFF — Use Code: WARMUP20" at bounding box center [281, 145] width 202 height 10
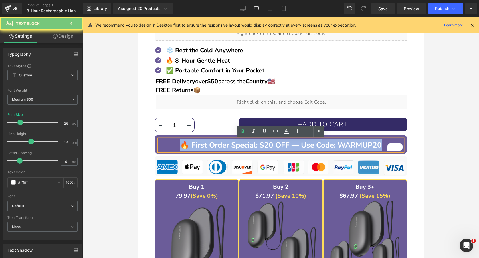
click at [348, 143] on span "🔥 First Order Special: $20 OFF — Use Code: WARMUP20" at bounding box center [281, 145] width 202 height 10
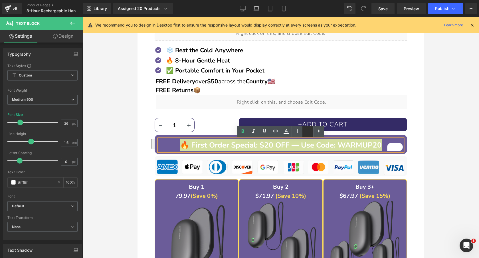
click at [308, 131] on icon at bounding box center [307, 131] width 3 height 1
type input "24"
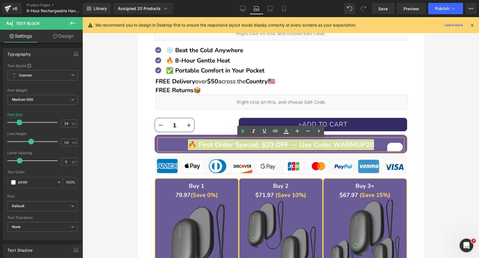
click at [452, 136] on div at bounding box center [280, 137] width 397 height 241
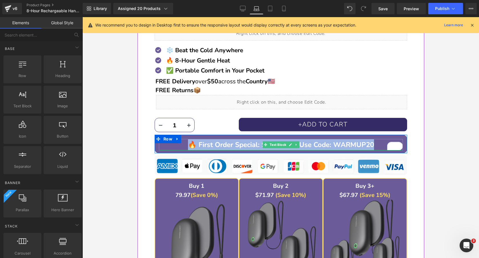
click at [358, 145] on span "🔥 First Order Special: $20 OFF — Use Code: WARMUP20" at bounding box center [281, 144] width 186 height 9
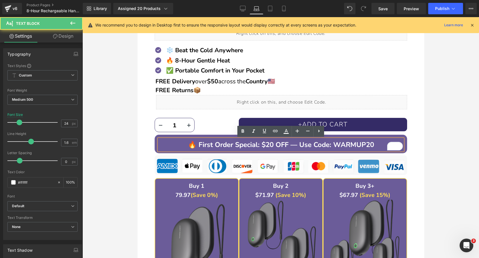
click at [436, 142] on div at bounding box center [280, 137] width 397 height 241
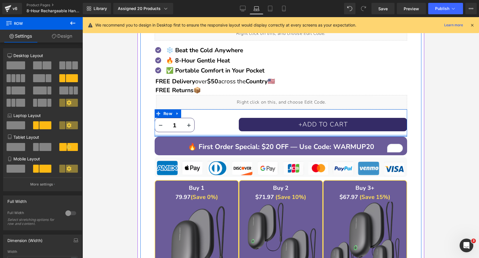
click at [230, 136] on div at bounding box center [280, 136] width 253 height 2
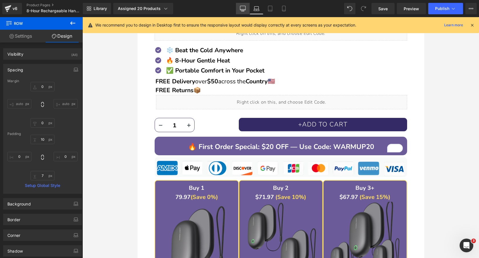
click at [243, 6] on icon at bounding box center [243, 9] width 6 height 6
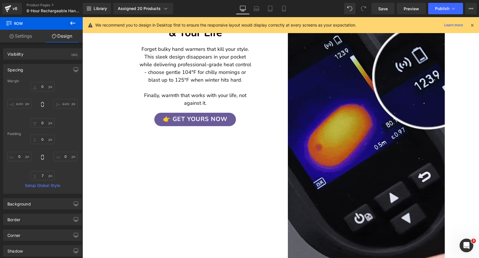
type input "0"
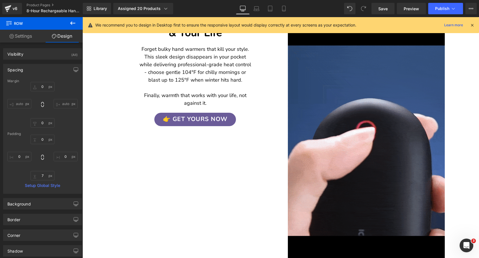
type input "0"
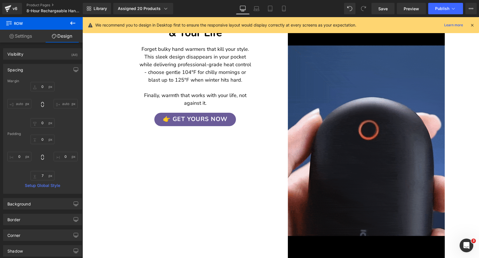
type input "0"
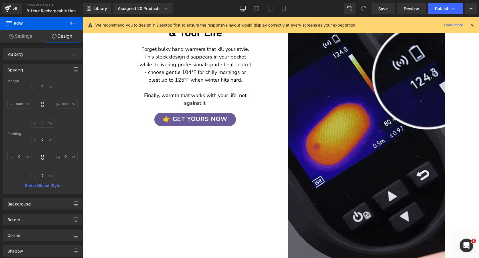
type input "0"
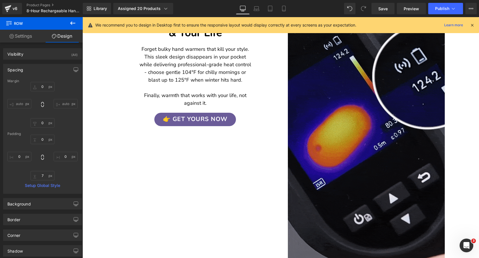
type input "7"
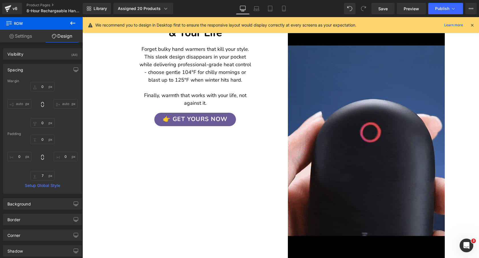
type input "0"
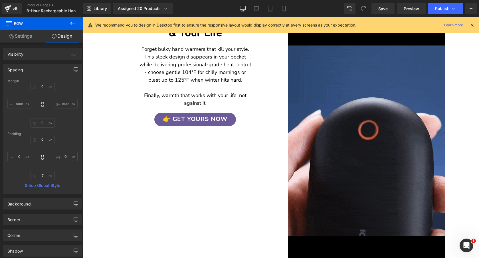
scroll to position [72, 0]
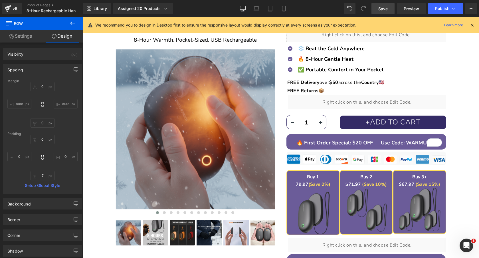
click at [384, 8] on span "Save" at bounding box center [382, 9] width 9 height 6
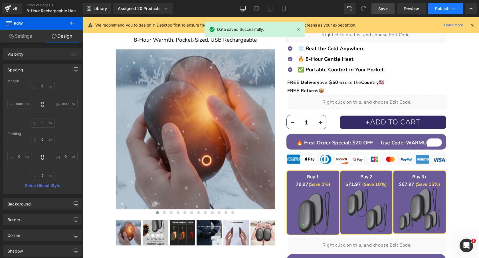
click at [445, 8] on span "Publish" at bounding box center [442, 8] width 14 height 5
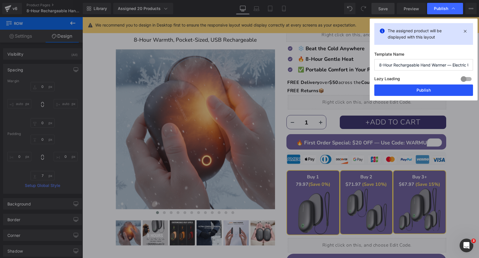
click at [419, 89] on button "Publish" at bounding box center [423, 89] width 99 height 11
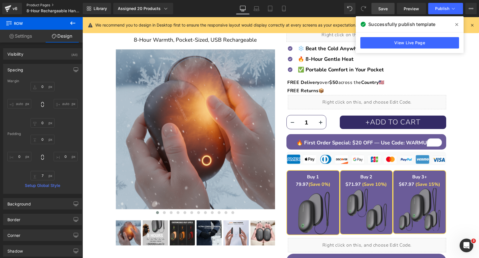
click at [41, 3] on link "Product Pages" at bounding box center [60, 5] width 66 height 5
